Goal: Check status: Check status

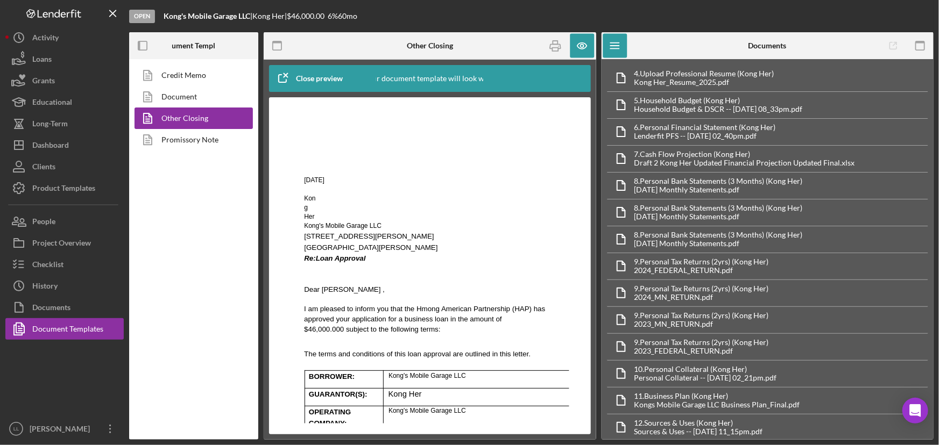
scroll to position [489, 0]
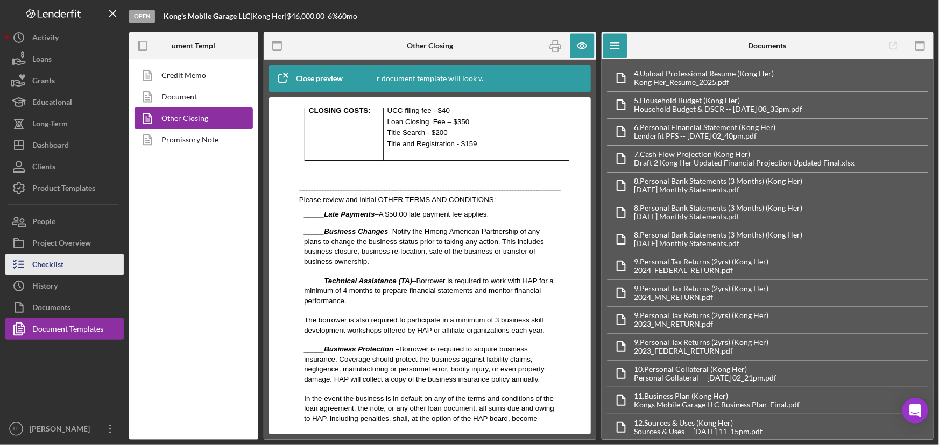
click at [56, 264] on div "Checklist" at bounding box center [47, 266] width 31 height 24
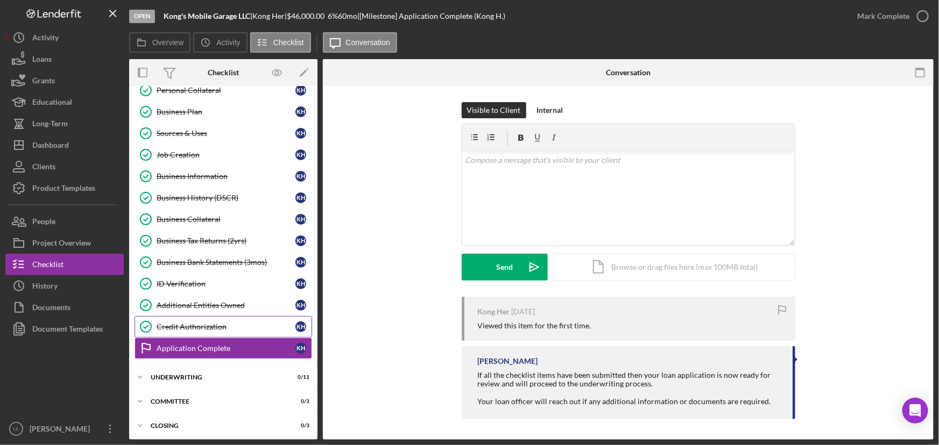
click at [214, 317] on link "Credit Authorization Credit Authorization K H" at bounding box center [222, 327] width 177 height 22
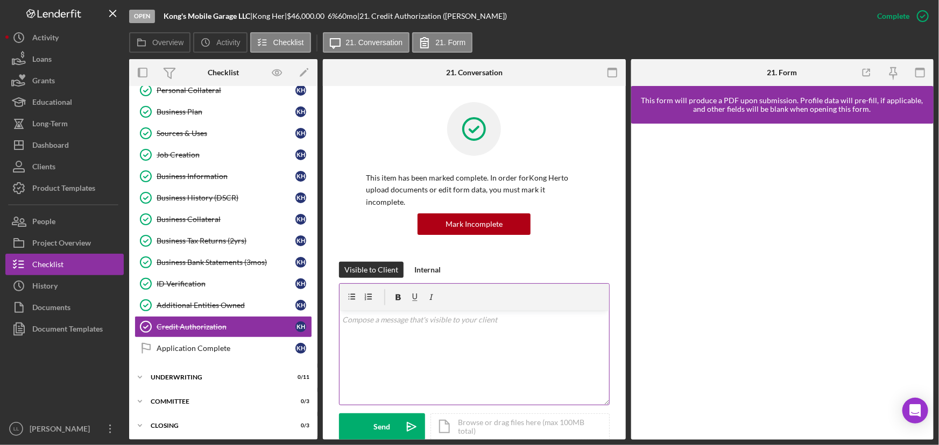
scroll to position [293, 0]
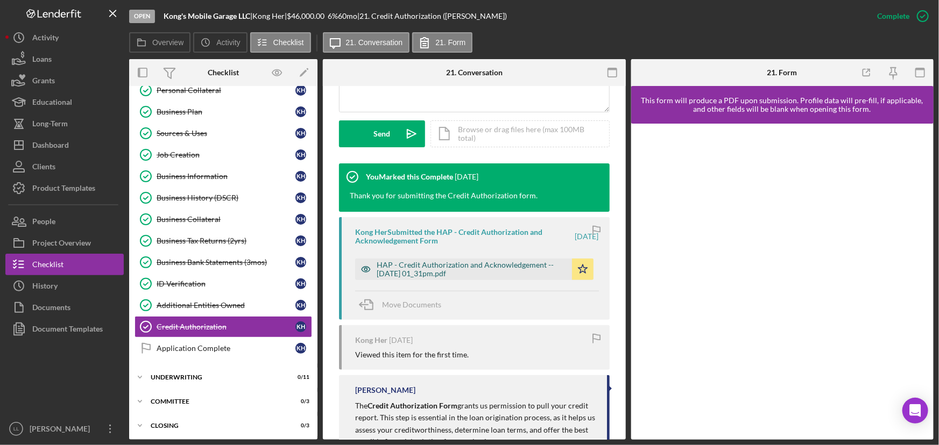
click at [431, 269] on div "HAP - Credit Authorization and Acknowledgement -- [DATE] 01_31pm.pdf" at bounding box center [472, 269] width 190 height 17
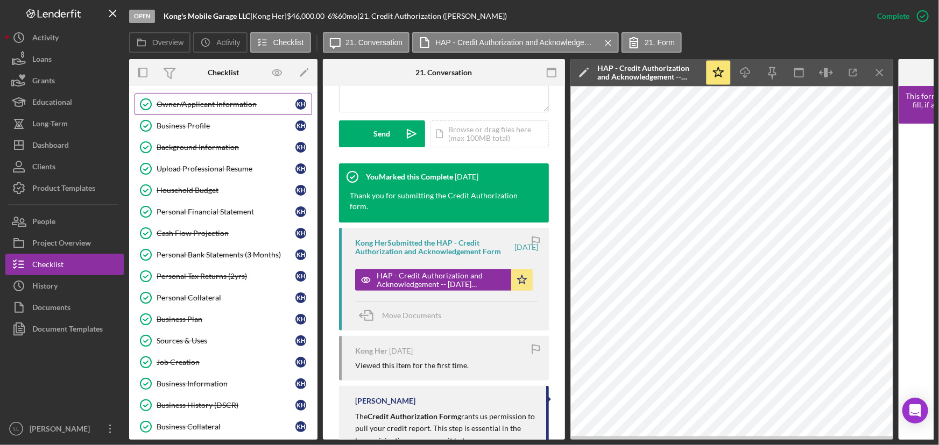
scroll to position [0, 0]
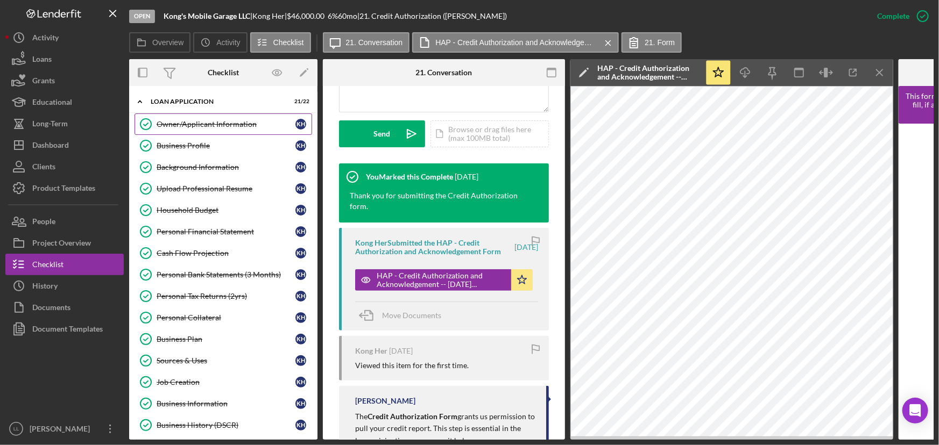
click at [208, 122] on div "Owner/Applicant Information" at bounding box center [226, 124] width 139 height 9
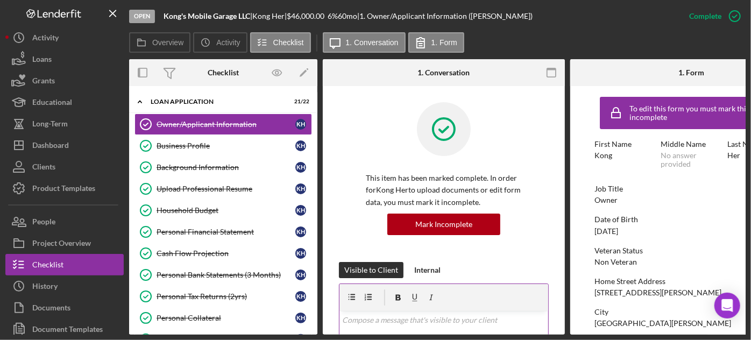
click at [488, 294] on div at bounding box center [443, 297] width 209 height 27
